Goal: Transaction & Acquisition: Book appointment/travel/reservation

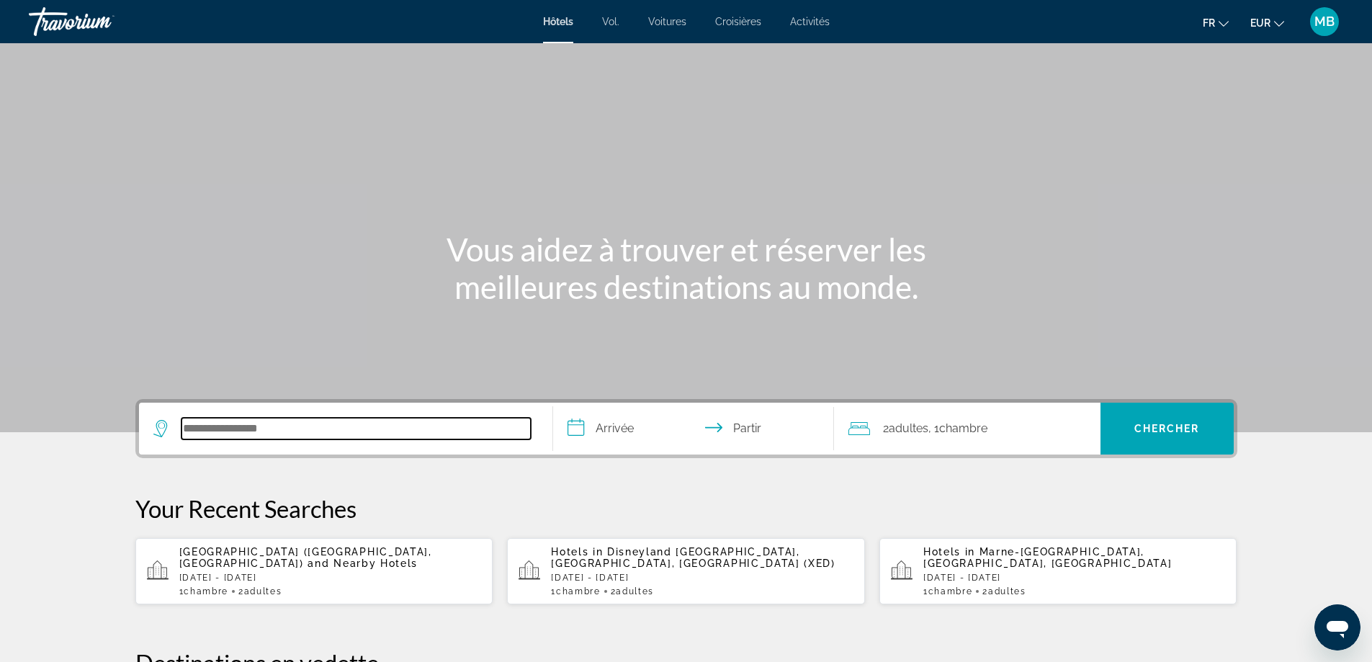
click at [244, 430] on input "Rechercher une destination hôtelière" at bounding box center [356, 429] width 349 height 22
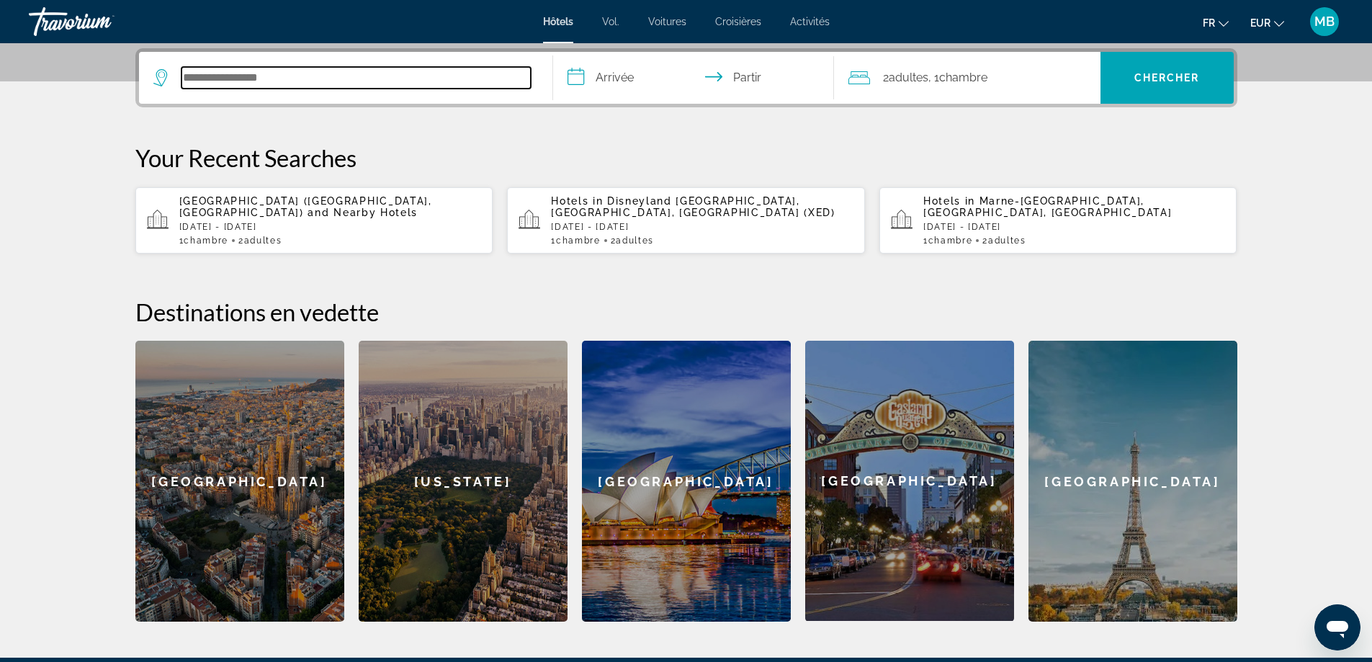
scroll to position [352, 0]
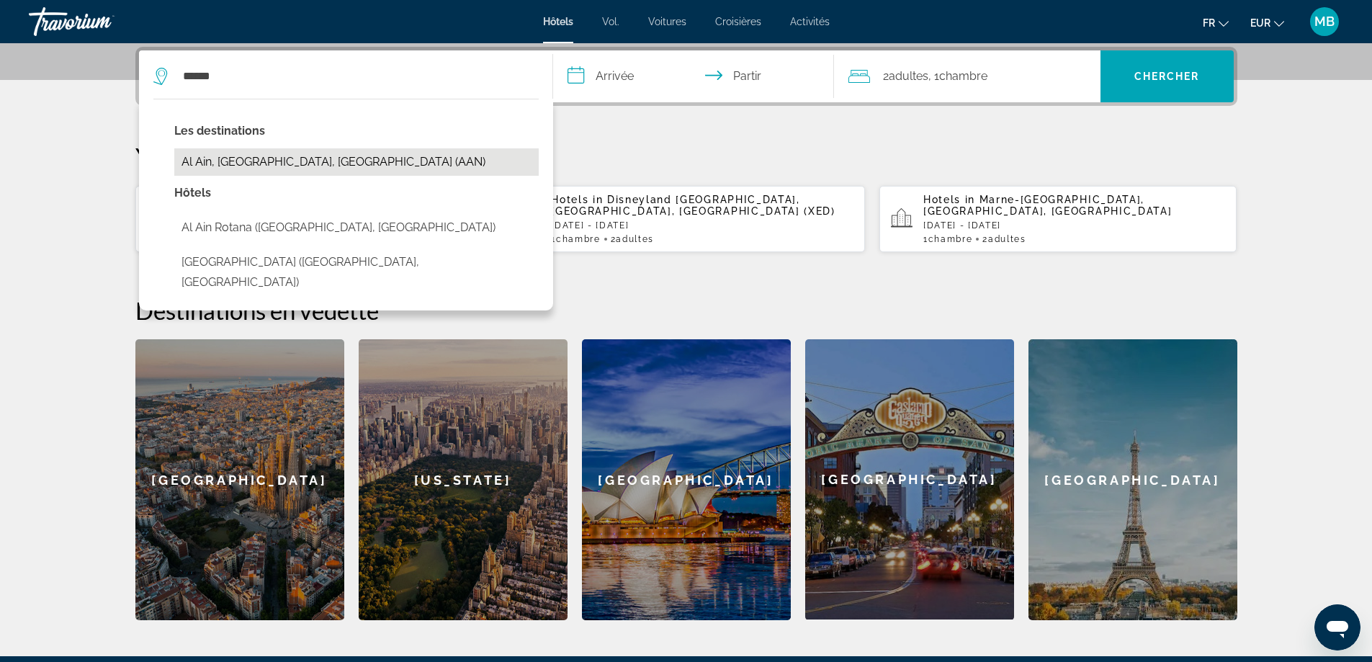
click at [282, 170] on button "Al Ain, [GEOGRAPHIC_DATA], [GEOGRAPHIC_DATA] (AAN)" at bounding box center [356, 161] width 364 height 27
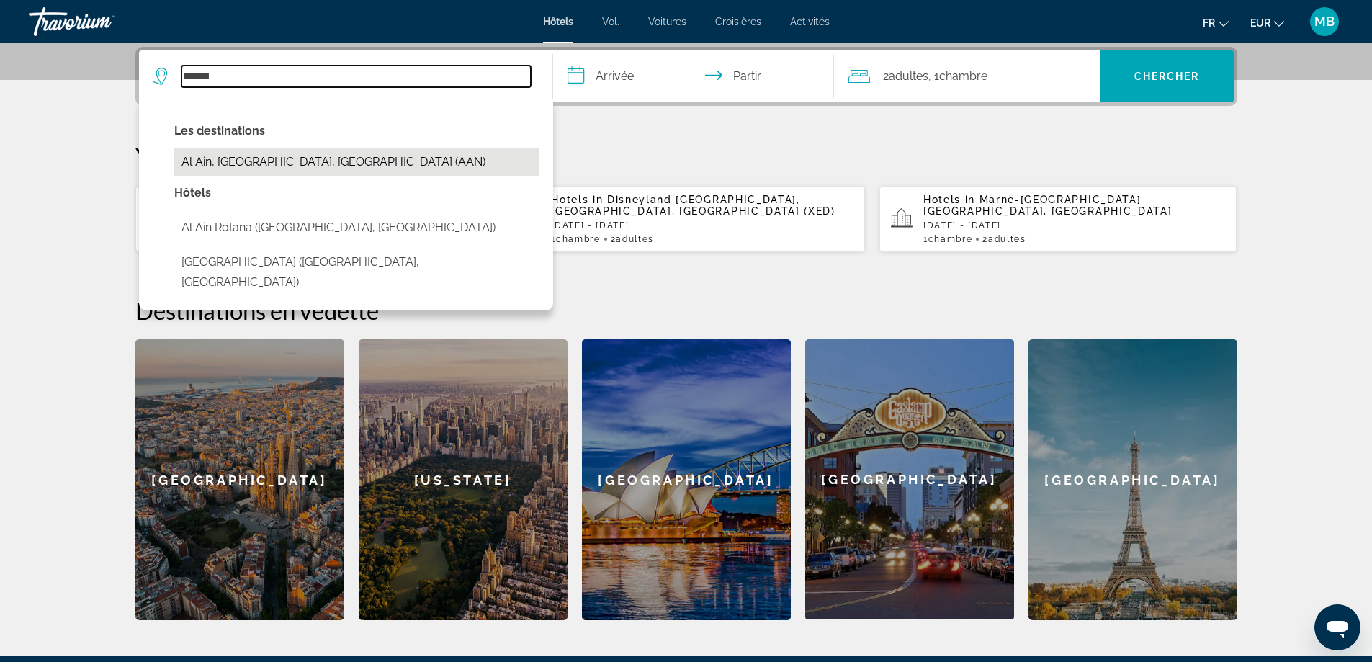
type input "**********"
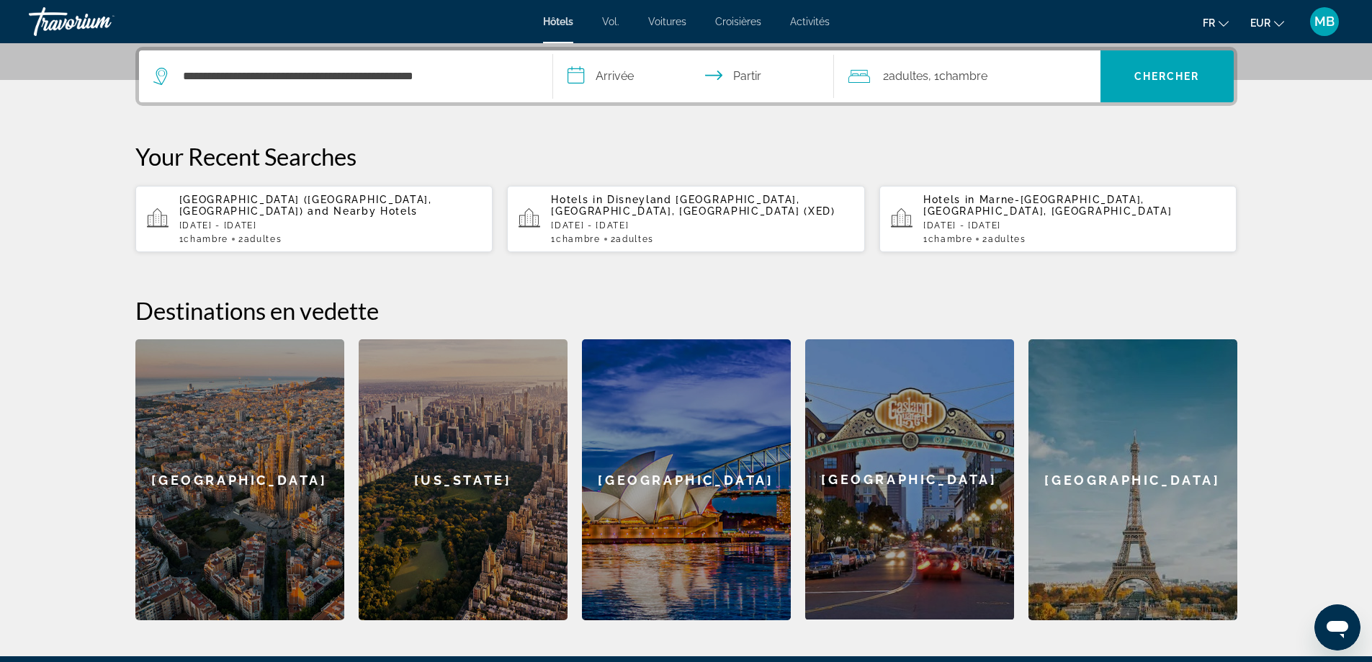
click at [610, 84] on input "**********" at bounding box center [696, 78] width 287 height 56
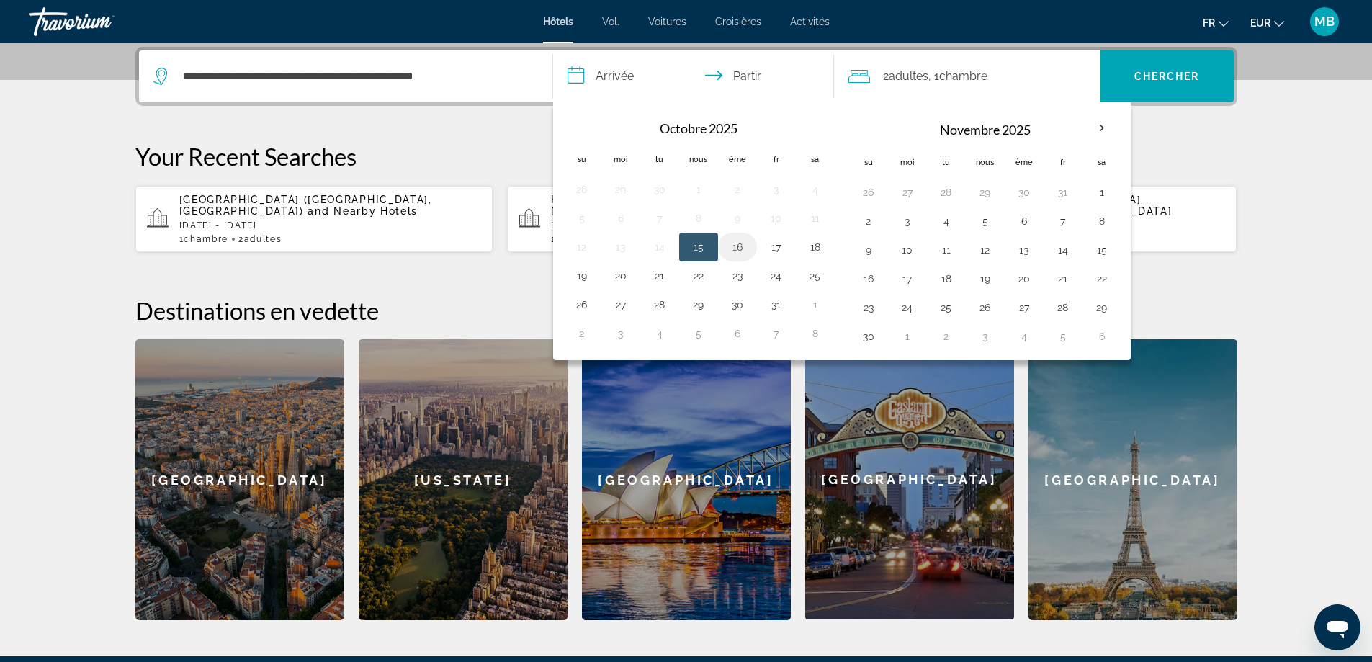
click at [731, 246] on button "16" at bounding box center [737, 247] width 23 height 20
click at [766, 246] on button "17" at bounding box center [776, 247] width 23 height 20
type input "**********"
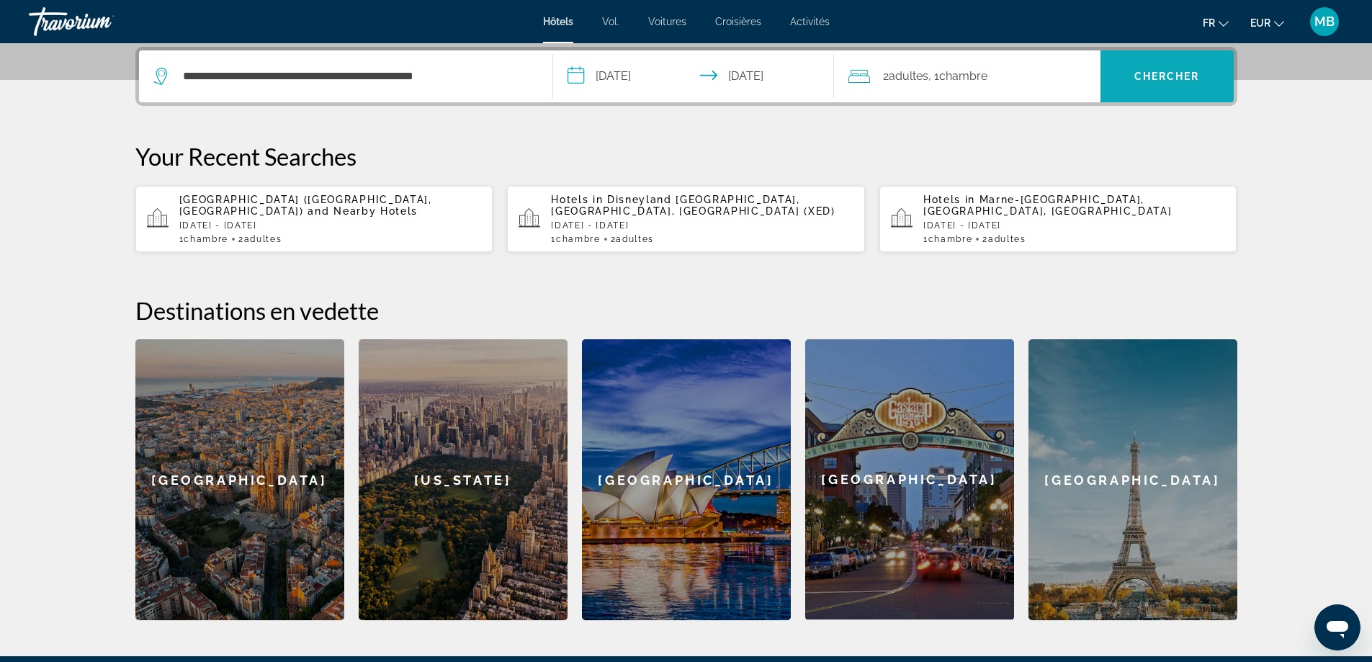
click at [1183, 79] on font "Chercher" at bounding box center [1168, 77] width 66 height 12
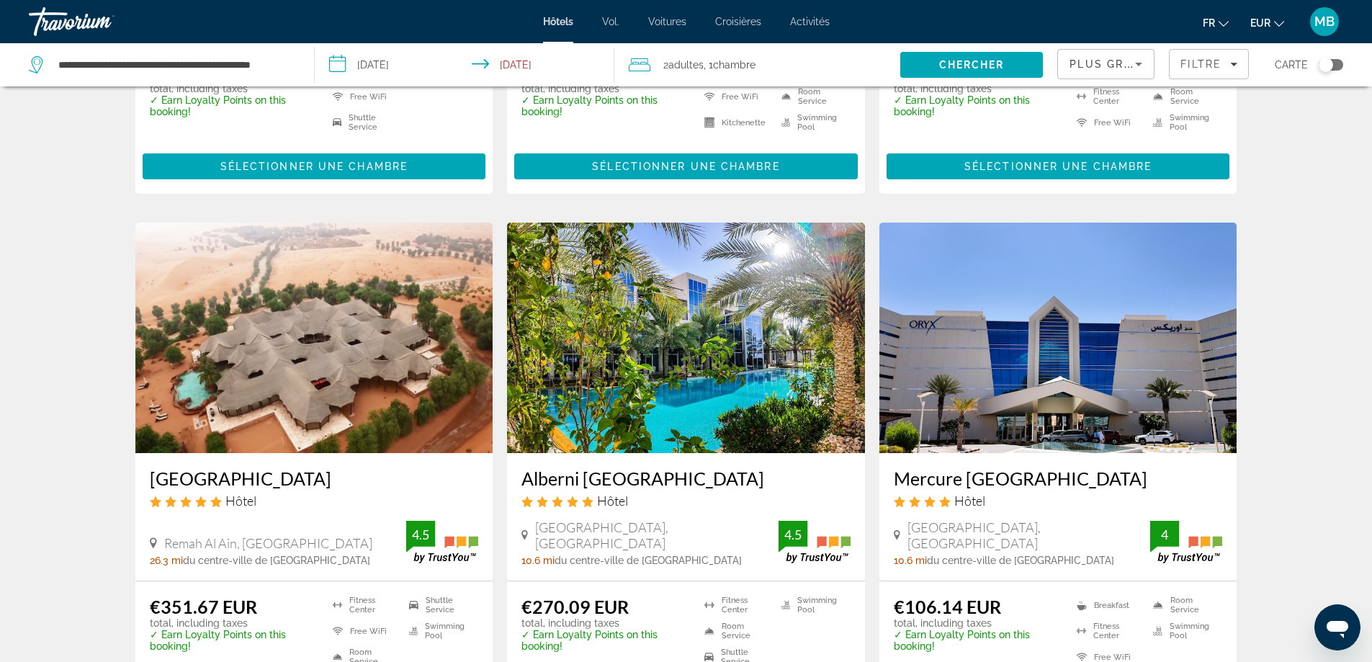
scroll to position [1585, 0]
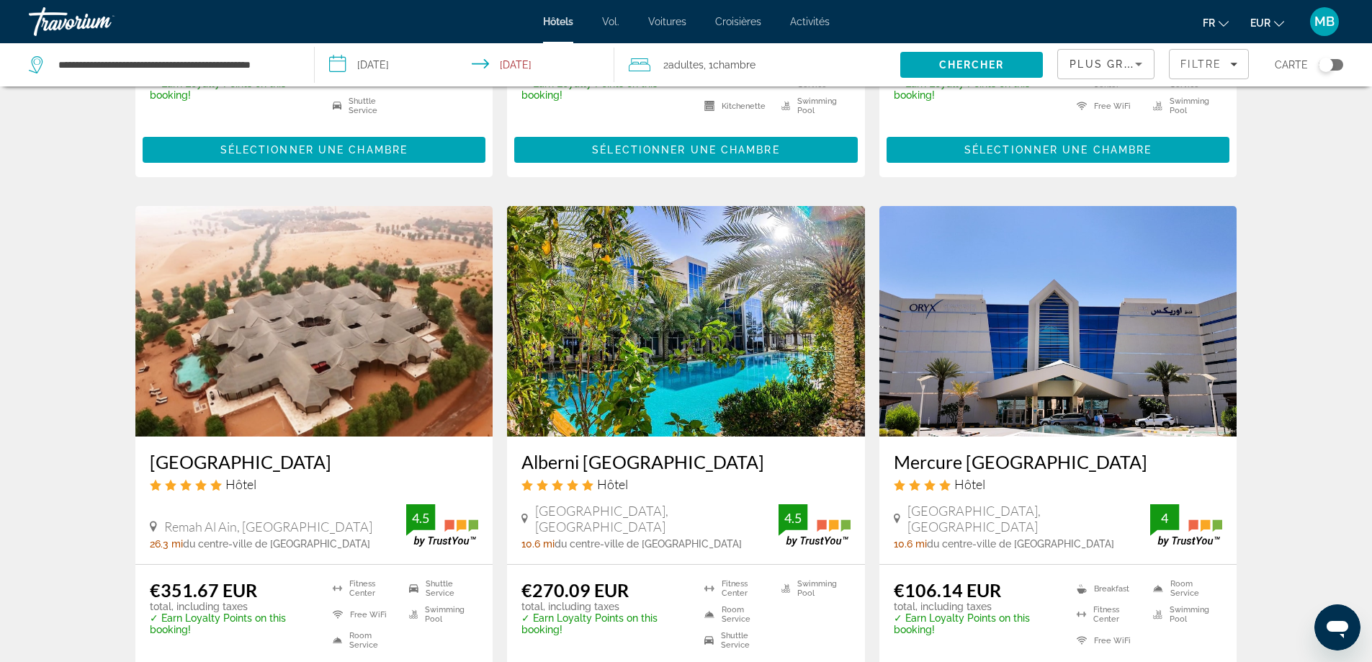
click at [424, 320] on img "Contenu principal" at bounding box center [314, 321] width 358 height 231
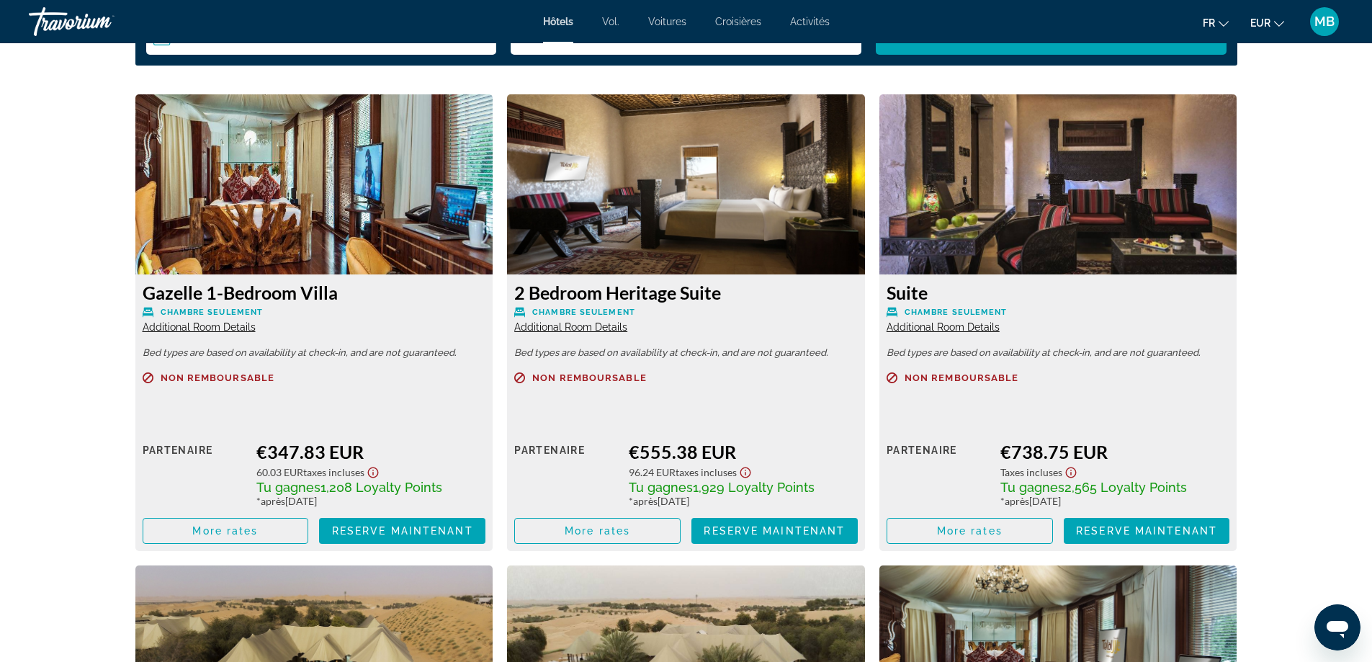
scroll to position [1873, 0]
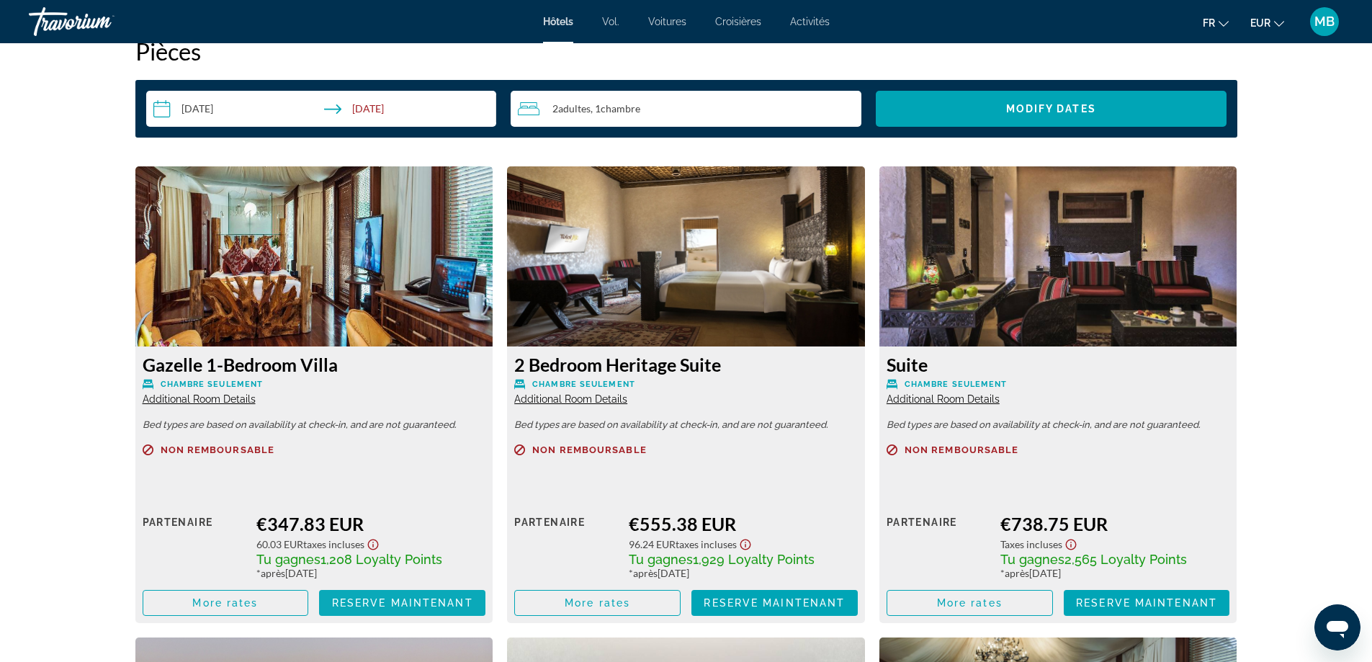
click at [380, 596] on span "Contenu principal" at bounding box center [402, 603] width 166 height 35
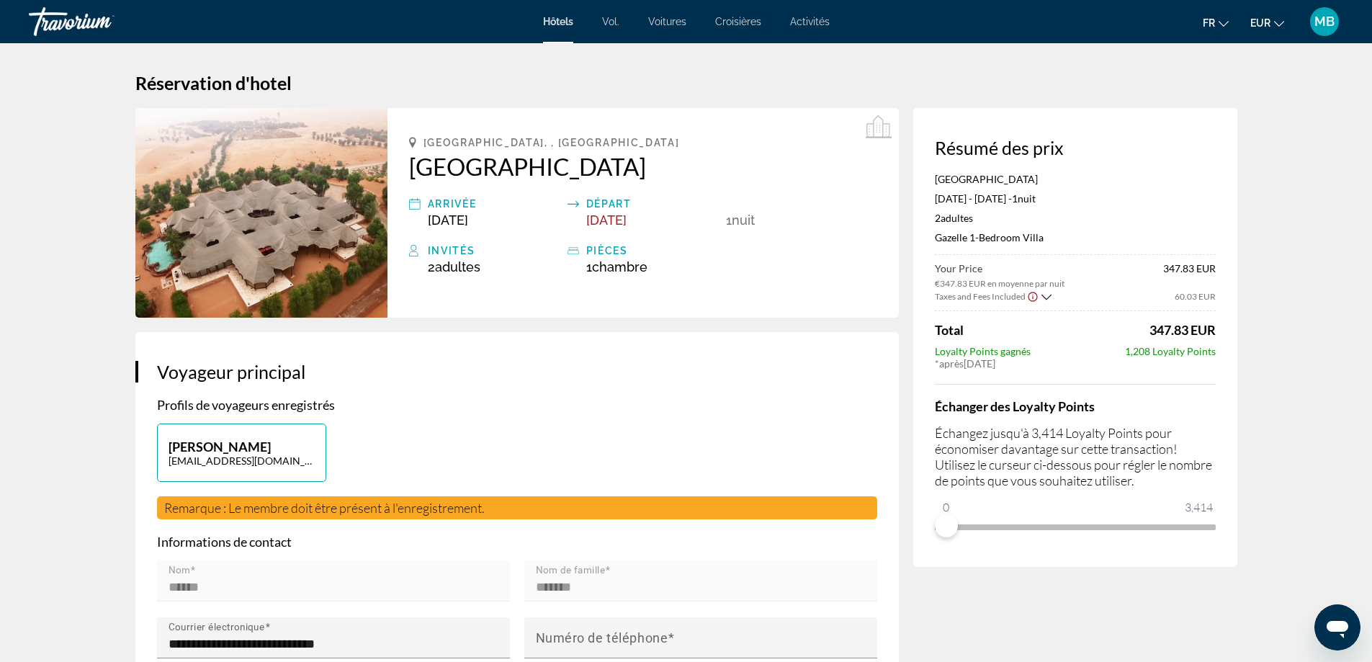
click at [1031, 296] on icon "Show Taxes and Fees disclaimer" at bounding box center [1033, 296] width 12 height 13
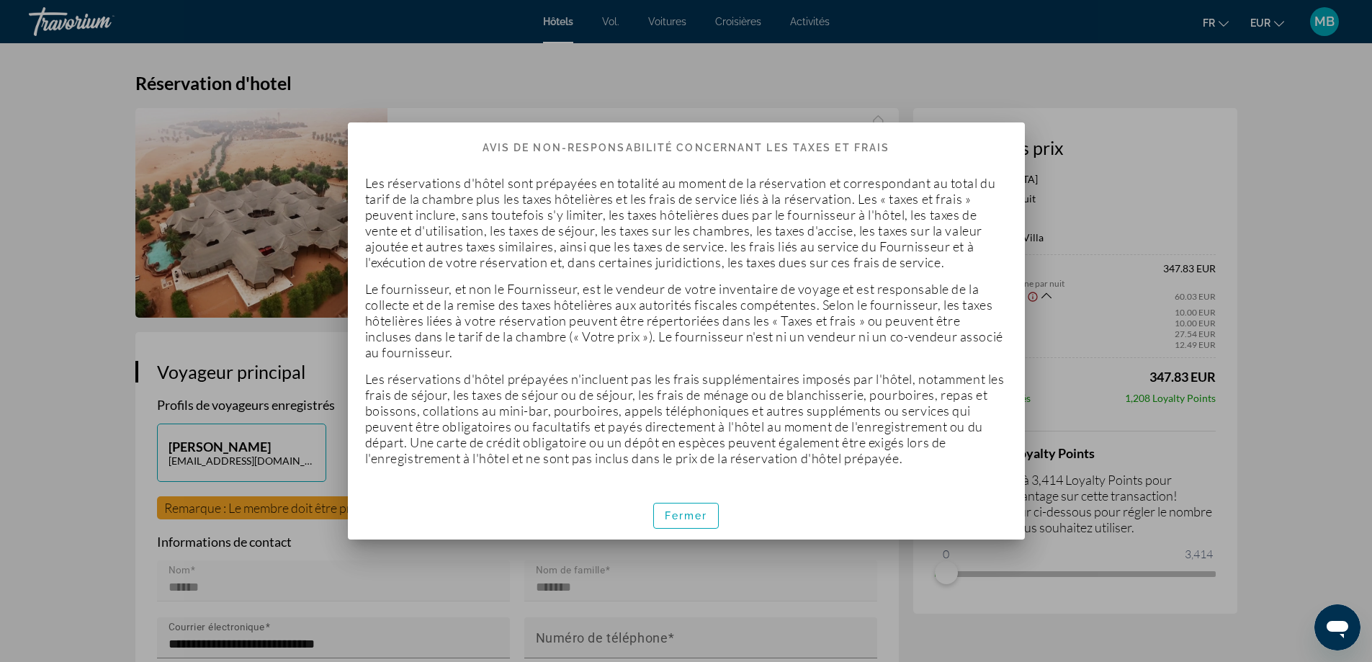
click at [1081, 333] on div at bounding box center [686, 331] width 1372 height 662
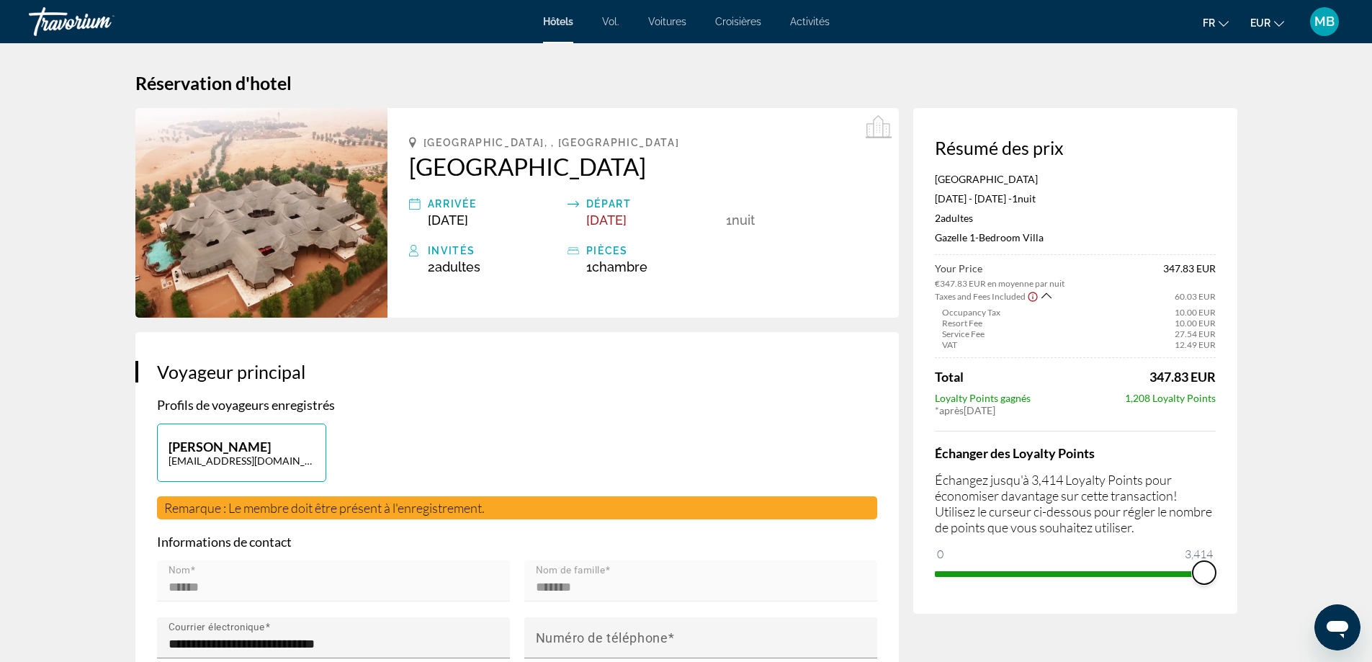
drag, startPoint x: 949, startPoint y: 576, endPoint x: 1226, endPoint y: 592, distance: 277.8
click at [1226, 592] on div "Résumé des prix Telal Resort [GEOGRAPHIC_DATA] [DATE] - [DATE] - 1 nuit nuits 2…" at bounding box center [1075, 361] width 324 height 506
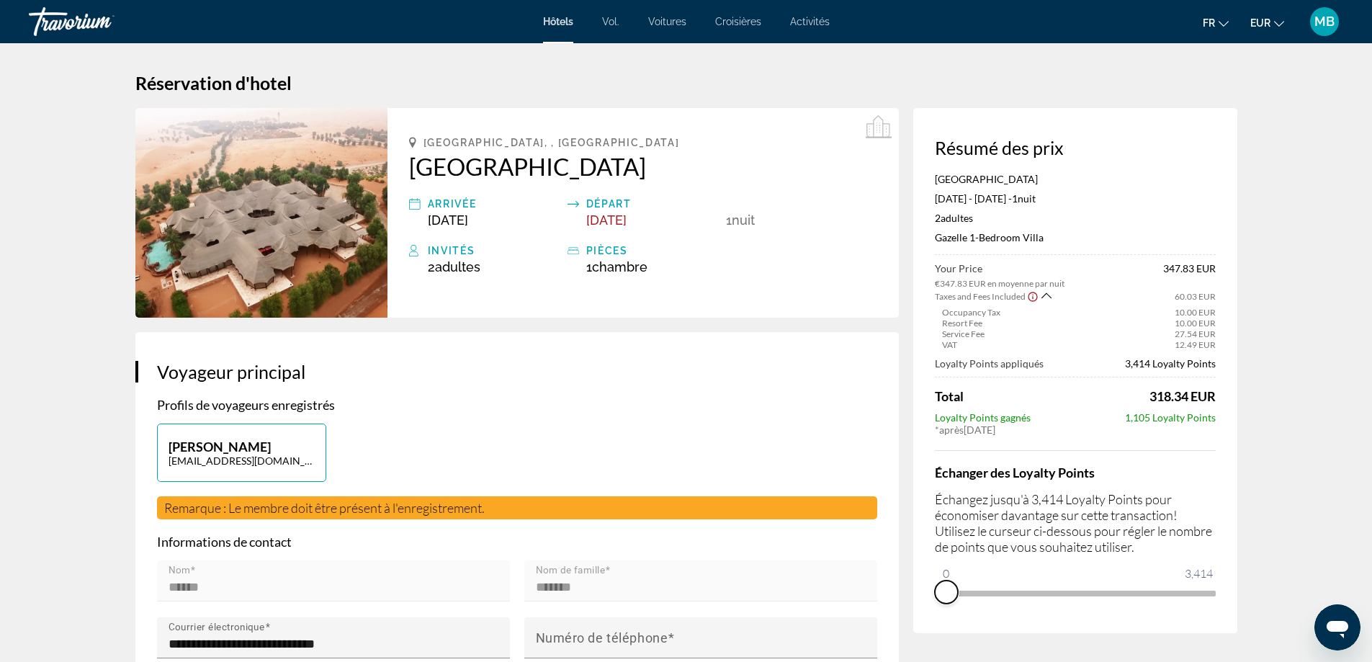
drag, startPoint x: 1209, startPoint y: 594, endPoint x: 905, endPoint y: 593, distance: 304.0
